Goal: Information Seeking & Learning: Learn about a topic

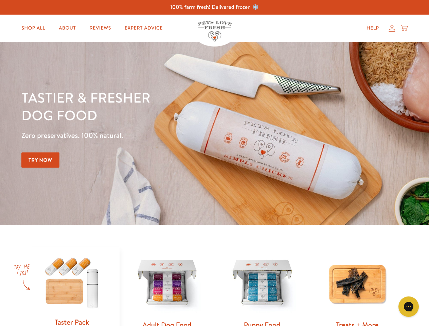
click at [214, 163] on div "Tastier & fresher dog food Zero preservatives. 100% natural. Try Now" at bounding box center [149, 134] width 257 height 90
click at [409, 307] on icon "Gorgias live chat" at bounding box center [408, 306] width 6 height 6
